Goal: Find contact information: Find contact information

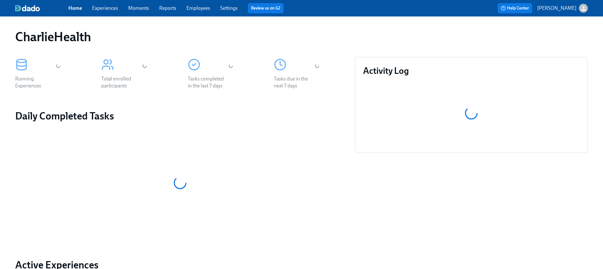
click at [191, 8] on link "Employees" at bounding box center [198, 8] width 24 height 6
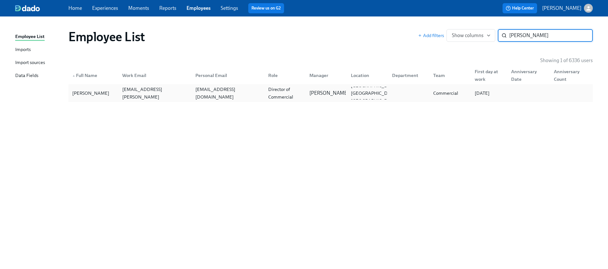
type input "[PERSON_NAME]"
click at [92, 95] on div "[PERSON_NAME]" at bounding box center [91, 93] width 42 height 8
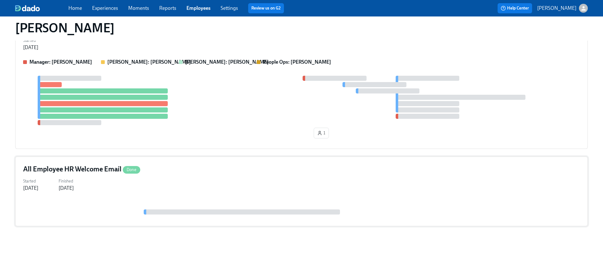
scroll to position [100, 0]
click at [150, 173] on div "All Employee HR Welcome Email Done" at bounding box center [301, 168] width 557 height 9
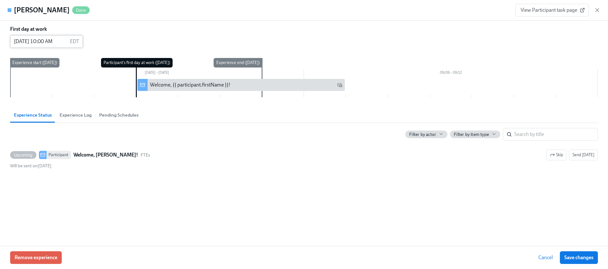
click at [36, 40] on input "[DATE] 10:00 AM" at bounding box center [38, 41] width 57 height 13
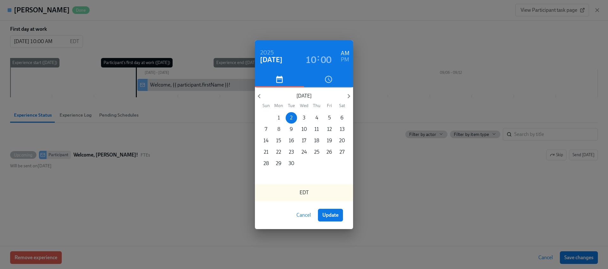
click at [278, 129] on p "8" at bounding box center [278, 129] width 3 height 7
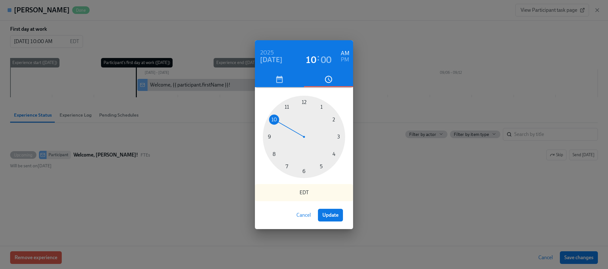
click at [270, 137] on div at bounding box center [304, 137] width 82 height 82
click at [326, 217] on span "Update" at bounding box center [330, 215] width 16 height 6
type input "[DATE] 09:00 AM"
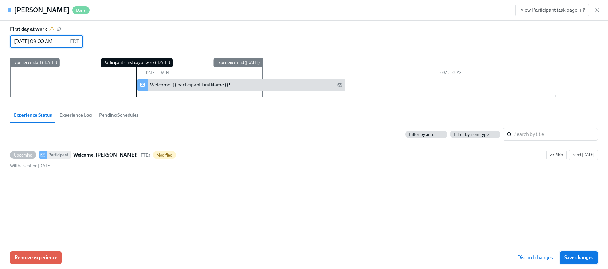
click at [581, 256] on span "Save changes" at bounding box center [578, 257] width 29 height 6
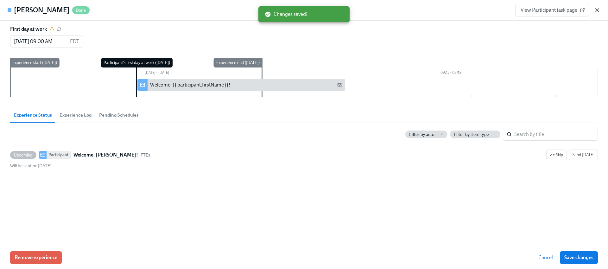
click at [595, 11] on icon "button" at bounding box center [597, 10] width 6 height 6
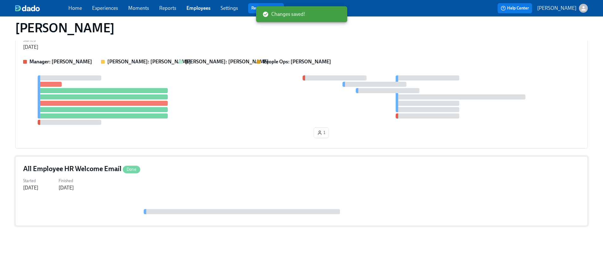
click at [108, 177] on div "Started [DATE] Finished [DATE]" at bounding box center [301, 183] width 557 height 15
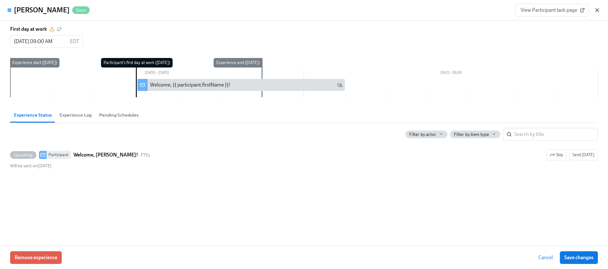
click at [598, 12] on icon "button" at bounding box center [597, 10] width 6 height 6
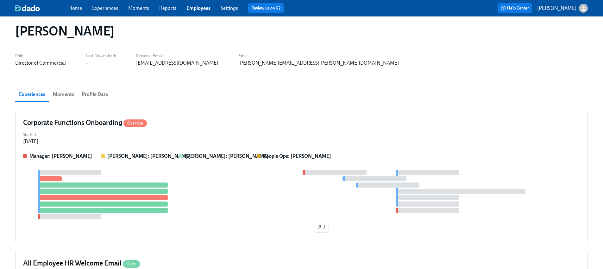
scroll to position [0, 0]
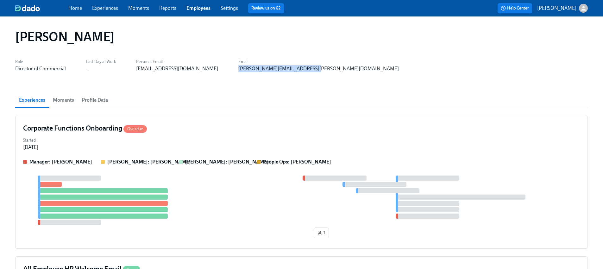
drag, startPoint x: 263, startPoint y: 70, endPoint x: 199, endPoint y: 72, distance: 64.3
click at [238, 72] on div "[PERSON_NAME][EMAIL_ADDRESS][PERSON_NAME][DOMAIN_NAME]" at bounding box center [318, 68] width 161 height 7
copy div "[PERSON_NAME][EMAIL_ADDRESS][PERSON_NAME][DOMAIN_NAME]"
click at [209, 75] on div "[PERSON_NAME] Role Director of Commercial Last Day at Work - Personal Email [EM…" at bounding box center [301, 189] width 573 height 330
